Goal: Check status: Check status

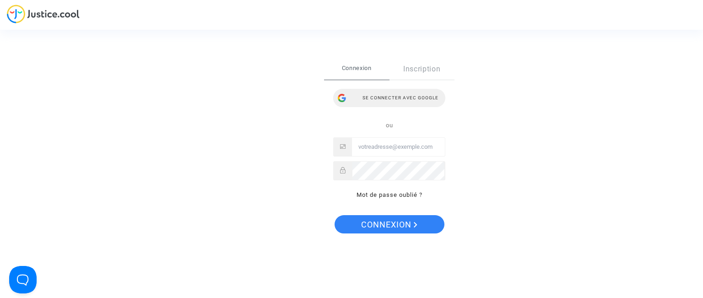
click at [382, 101] on div "Se connecter avec Google" at bounding box center [389, 98] width 112 height 18
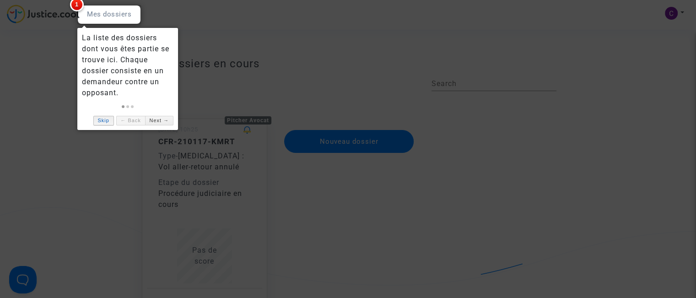
click at [106, 122] on link "Skip" at bounding box center [103, 121] width 21 height 10
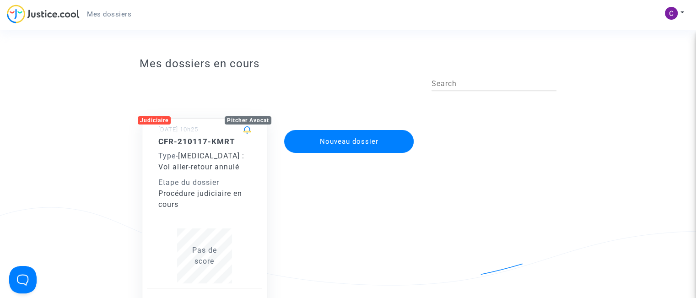
click at [209, 221] on div "CFR-210117-KMRT Type - [MEDICAL_DATA] : Vol aller-retour annulé Etape du dossie…" at bounding box center [204, 210] width 92 height 146
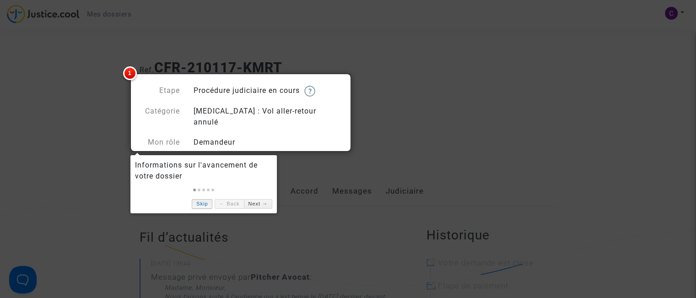
click at [205, 202] on link "Skip" at bounding box center [202, 204] width 21 height 10
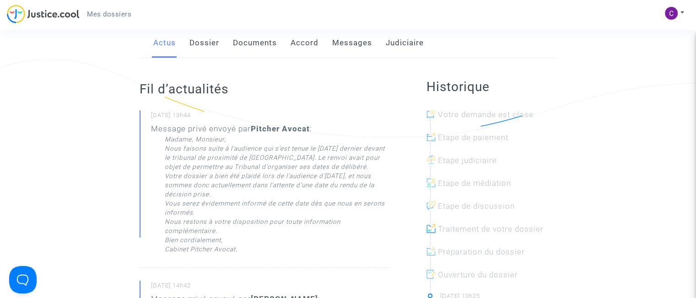
scroll to position [146, 0]
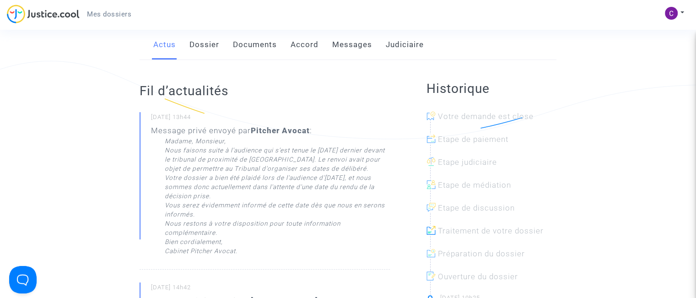
click at [401, 35] on link "Judiciaire" at bounding box center [405, 45] width 38 height 30
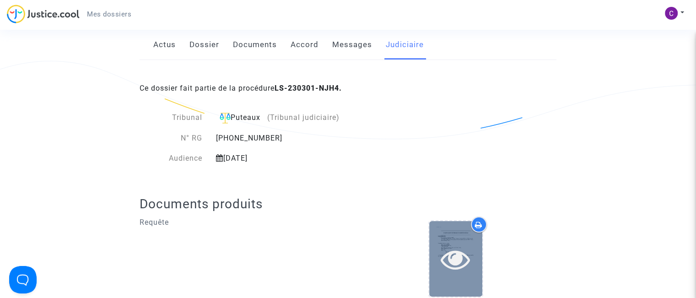
click at [465, 246] on icon at bounding box center [456, 258] width 30 height 29
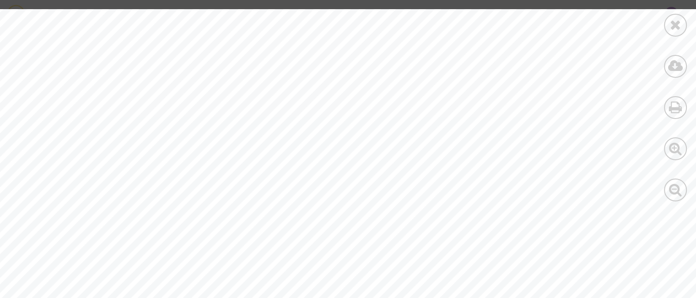
scroll to position [7262, 0]
click at [673, 27] on icon at bounding box center [675, 25] width 11 height 14
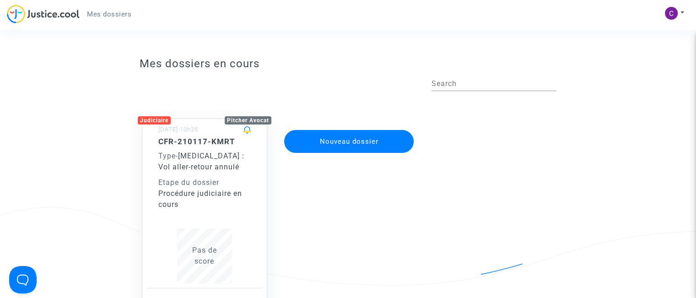
click at [229, 176] on div "CFR-210117-KMRT Type - [MEDICAL_DATA] : Vol aller-retour annulé Etape du dossie…" at bounding box center [204, 173] width 92 height 73
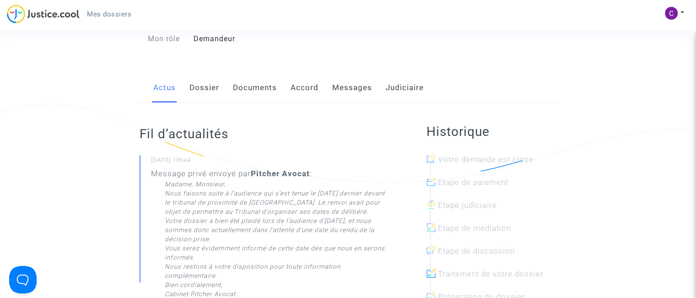
scroll to position [122, 0]
